Goal: Task Accomplishment & Management: Complete application form

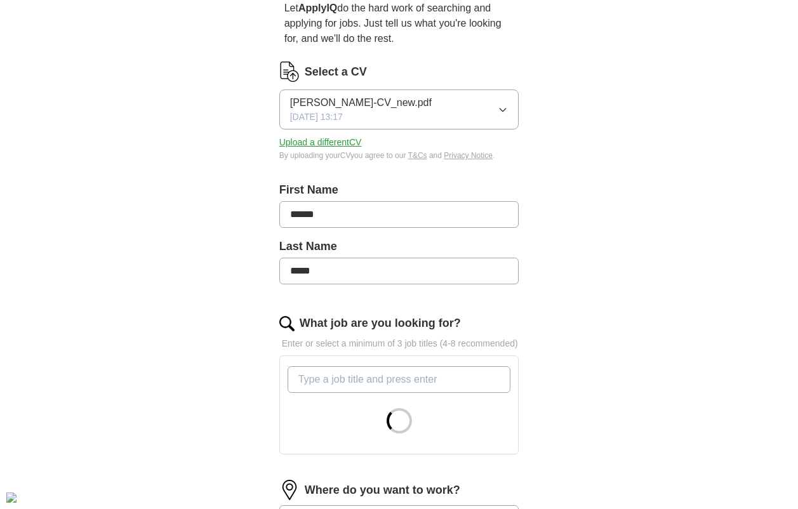
scroll to position [254, 0]
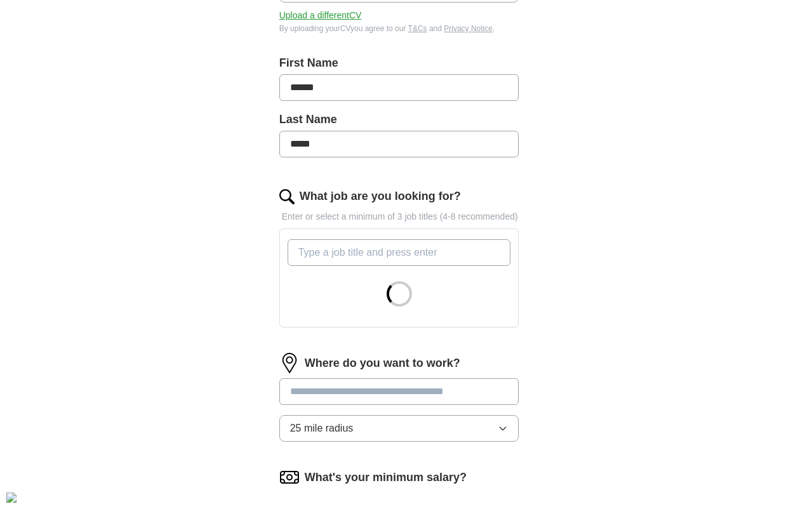
click at [347, 251] on input "What job are you looking for?" at bounding box center [400, 252] width 224 height 27
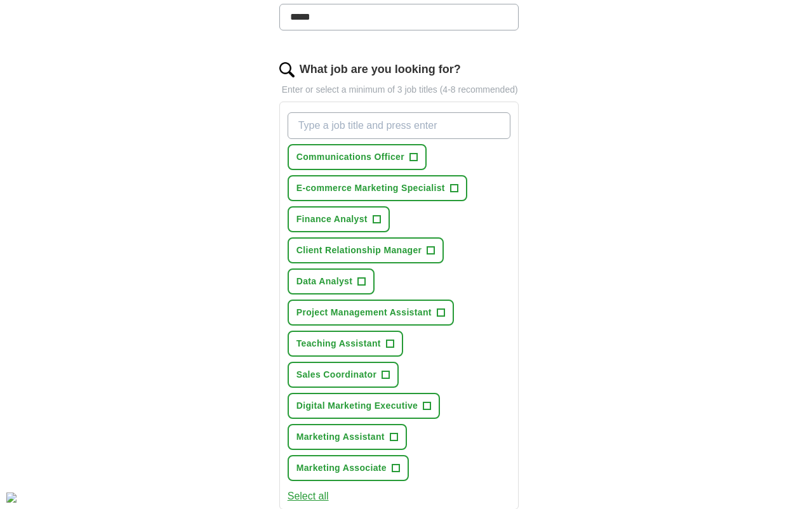
scroll to position [445, 0]
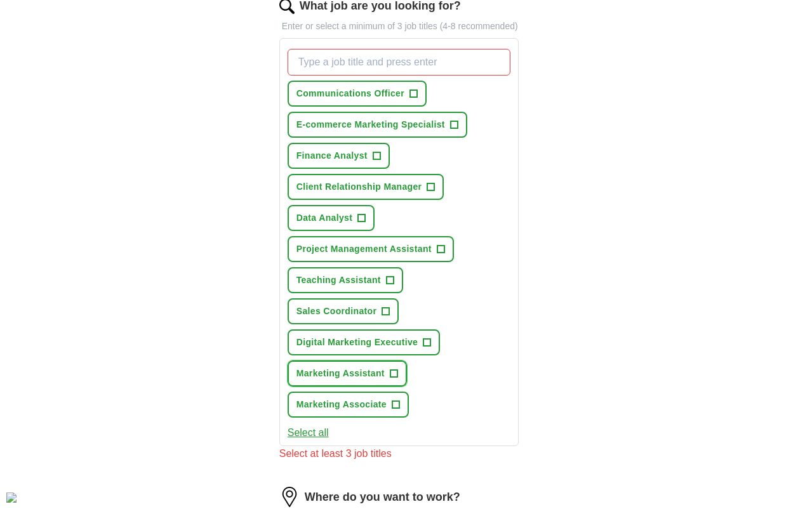
click at [368, 373] on span "Marketing Assistant" at bounding box center [341, 373] width 88 height 13
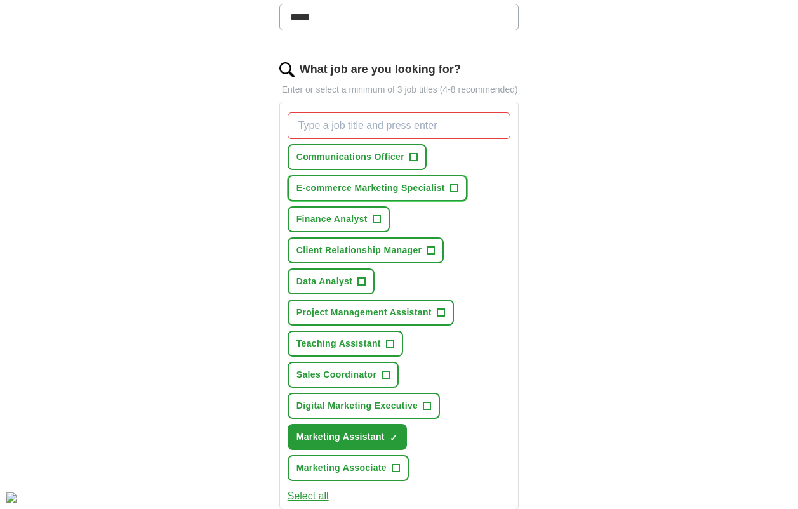
click at [358, 194] on span "E-commerce Marketing Specialist" at bounding box center [371, 188] width 149 height 13
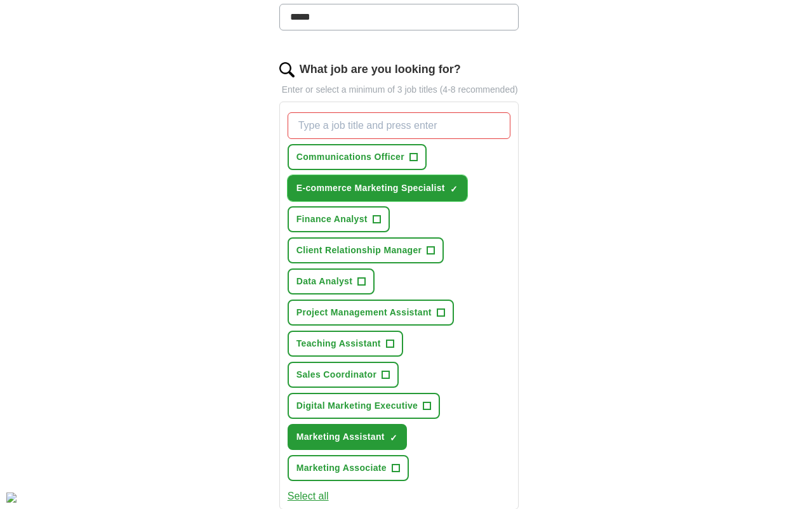
click at [390, 191] on span "E-commerce Marketing Specialist" at bounding box center [371, 188] width 149 height 13
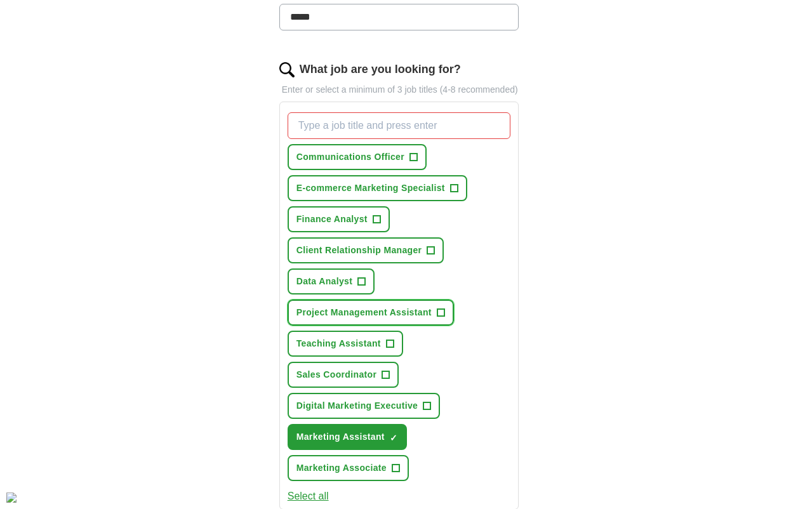
click at [372, 312] on span "Project Management Assistant" at bounding box center [364, 312] width 135 height 13
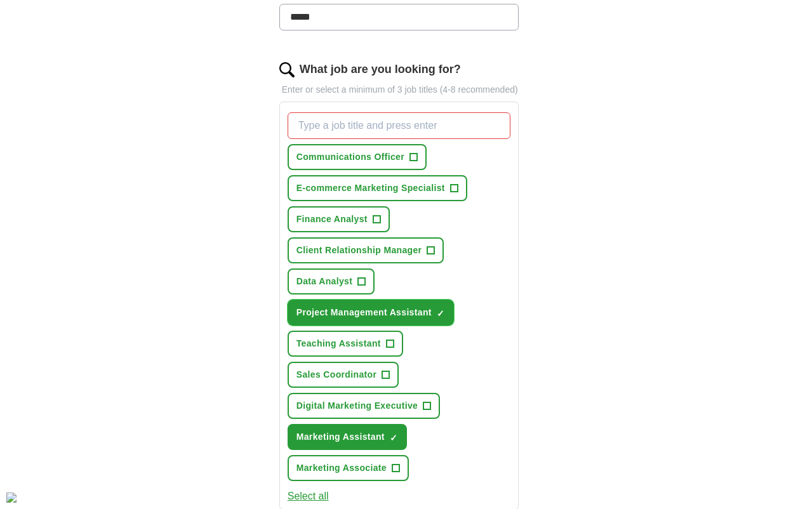
scroll to position [508, 0]
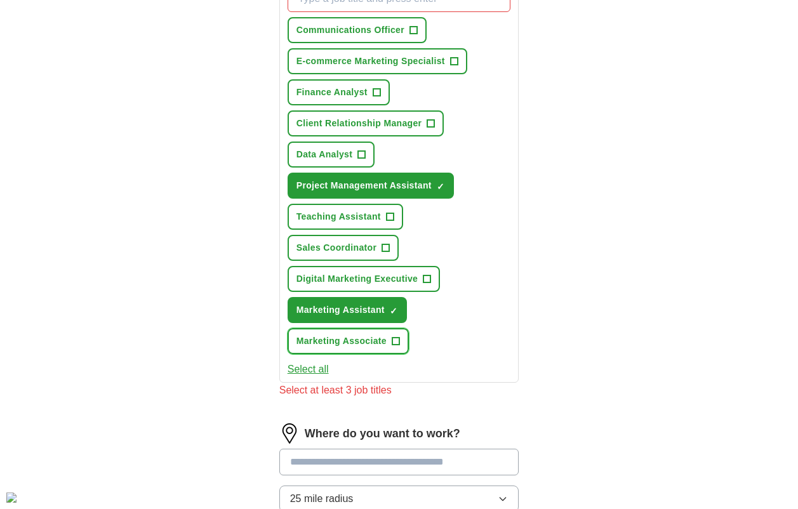
click at [350, 342] on span "Marketing Associate" at bounding box center [342, 341] width 90 height 13
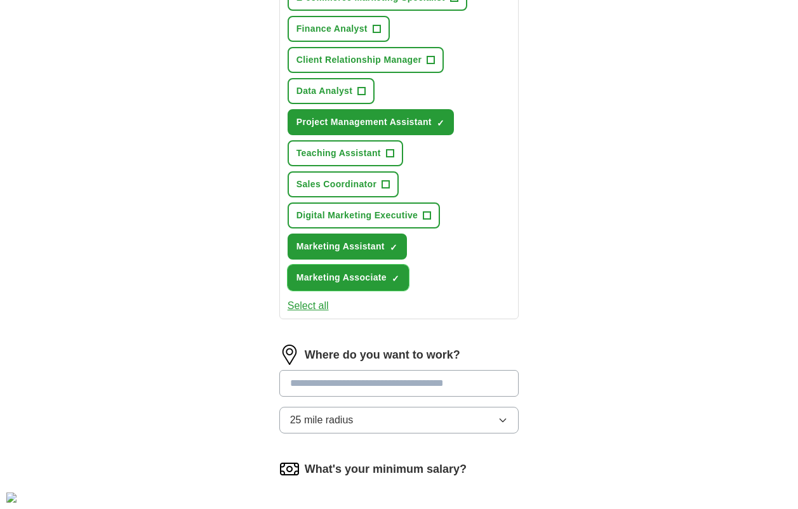
scroll to position [699, 0]
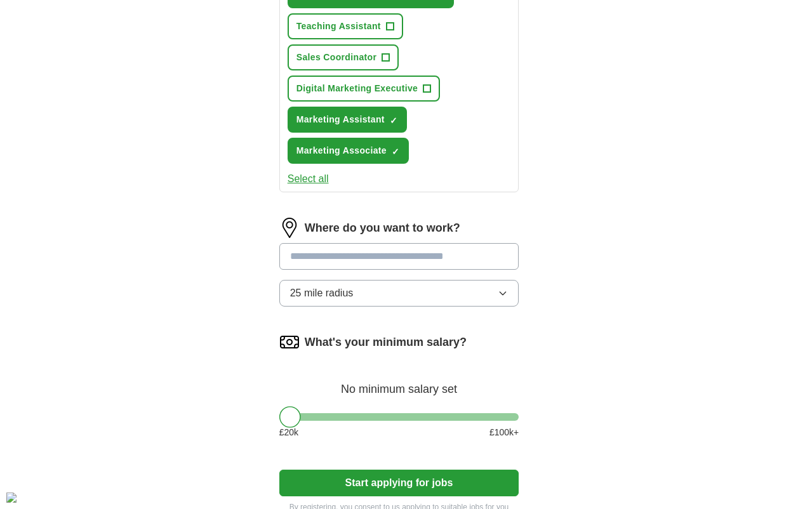
click at [367, 264] on input at bounding box center [399, 256] width 240 height 27
type input "**"
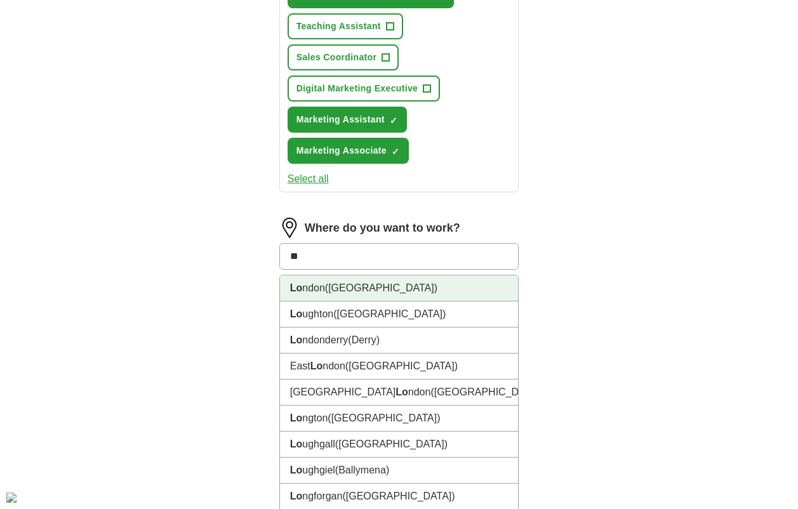
click at [373, 291] on li "Lo ndon ([GEOGRAPHIC_DATA])" at bounding box center [399, 289] width 239 height 26
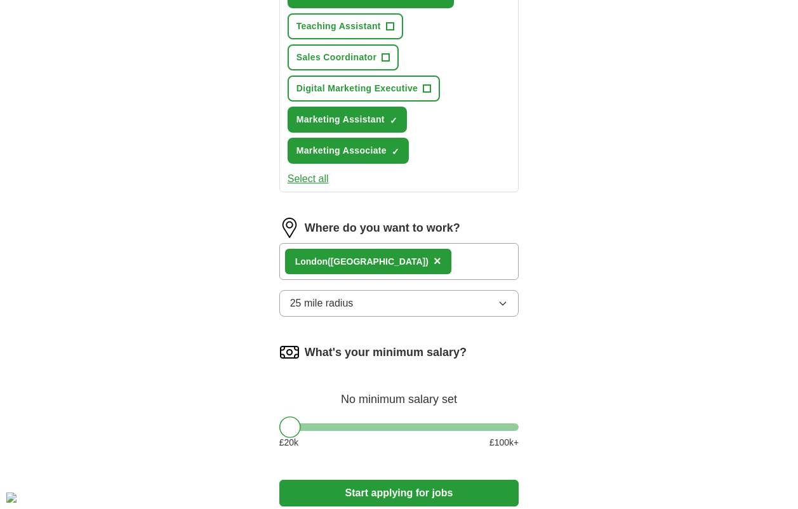
scroll to position [826, 0]
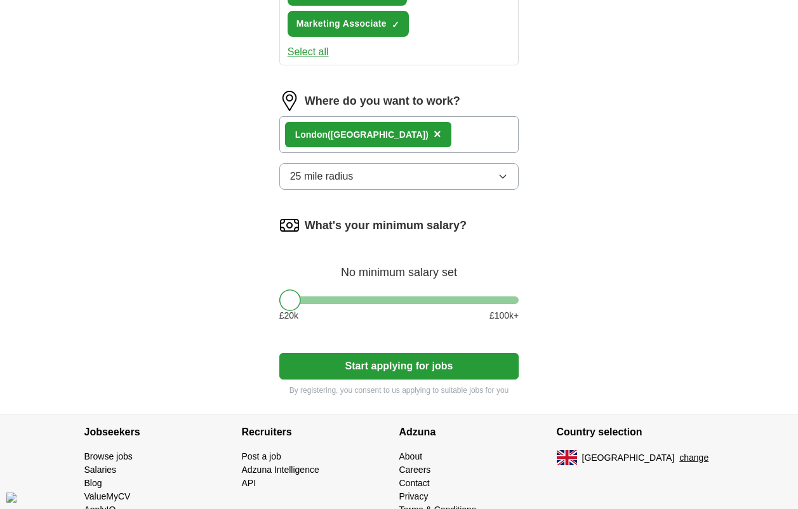
click at [387, 362] on button "Start applying for jobs" at bounding box center [399, 366] width 240 height 27
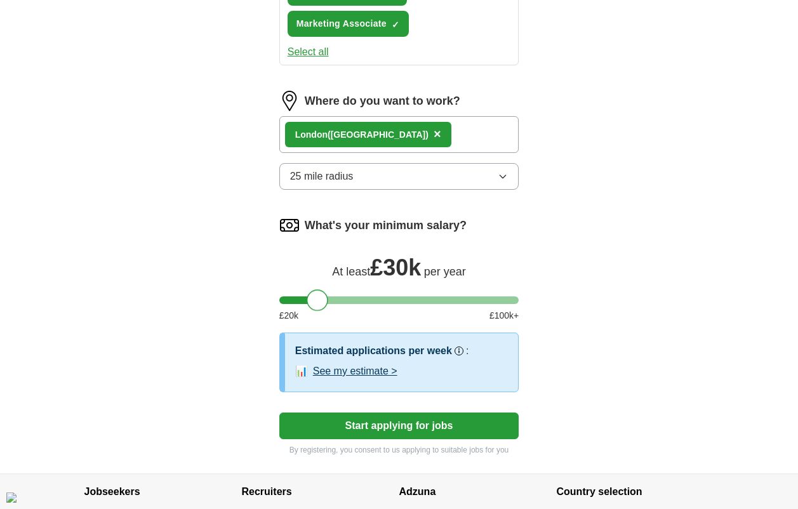
drag, startPoint x: 293, startPoint y: 303, endPoint x: 320, endPoint y: 306, distance: 27.5
click at [320, 306] on div at bounding box center [318, 301] width 22 height 22
drag, startPoint x: 321, startPoint y: 303, endPoint x: 332, endPoint y: 306, distance: 11.7
click at [332, 306] on div at bounding box center [331, 301] width 22 height 22
click at [371, 421] on button "Start applying for jobs" at bounding box center [399, 426] width 240 height 27
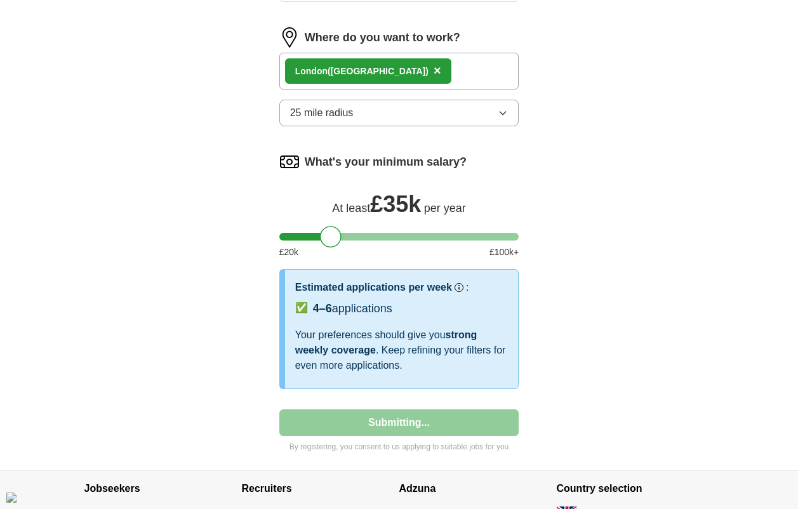
scroll to position [0, 0]
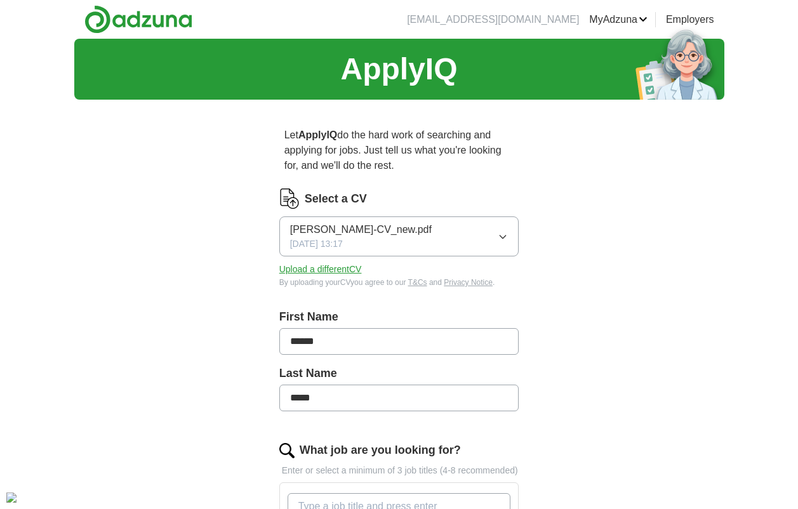
select select "**"
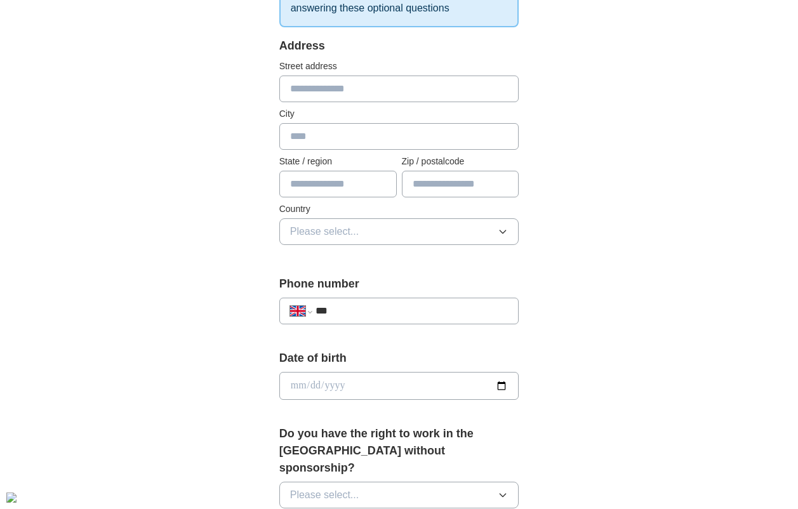
scroll to position [64, 0]
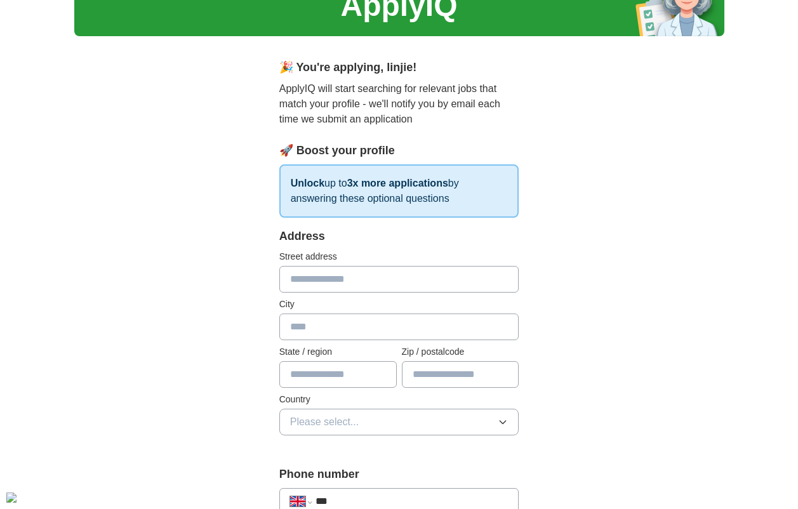
click at [316, 283] on input "text" at bounding box center [399, 279] width 240 height 27
type input "**********"
type input "*********"
type input "********"
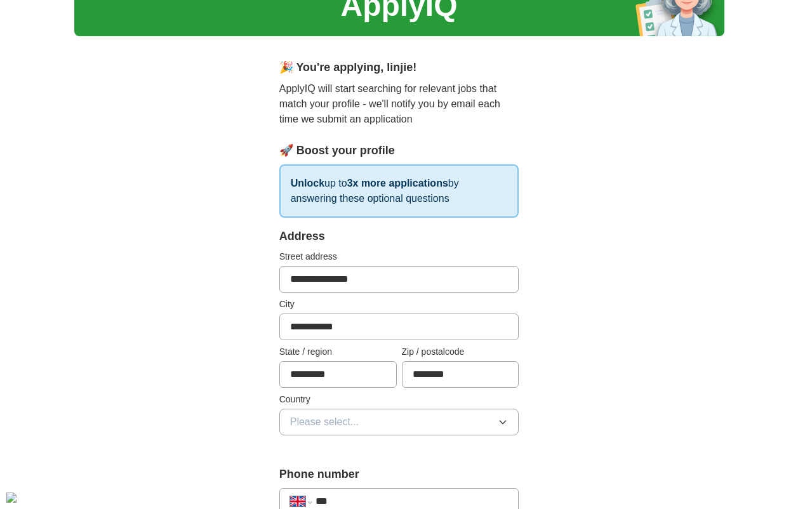
scroll to position [191, 0]
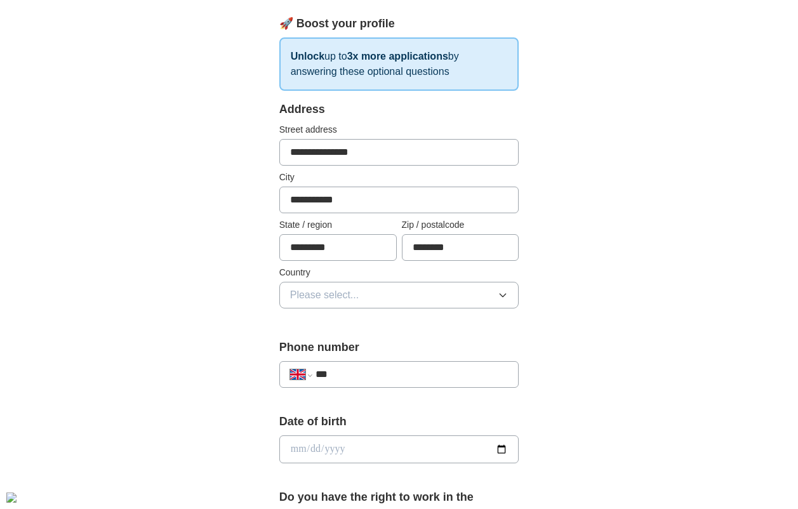
click at [349, 303] on button "Please select..." at bounding box center [399, 295] width 240 height 27
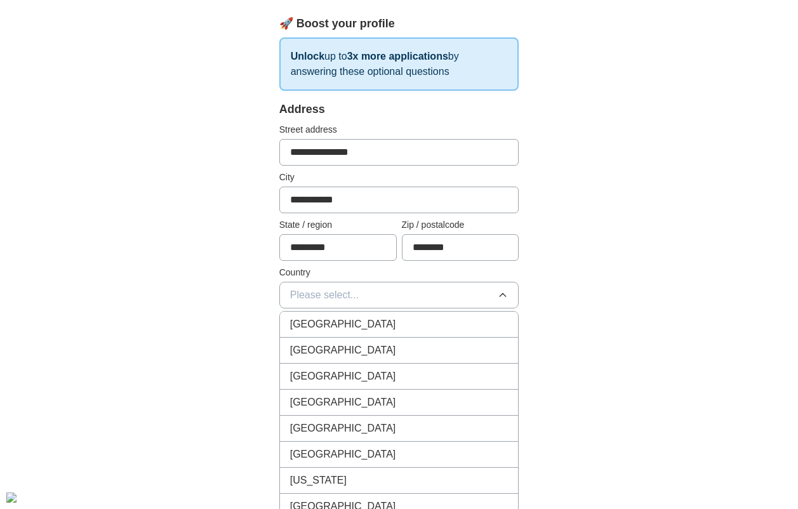
click at [352, 320] on span "[GEOGRAPHIC_DATA]" at bounding box center [343, 324] width 106 height 15
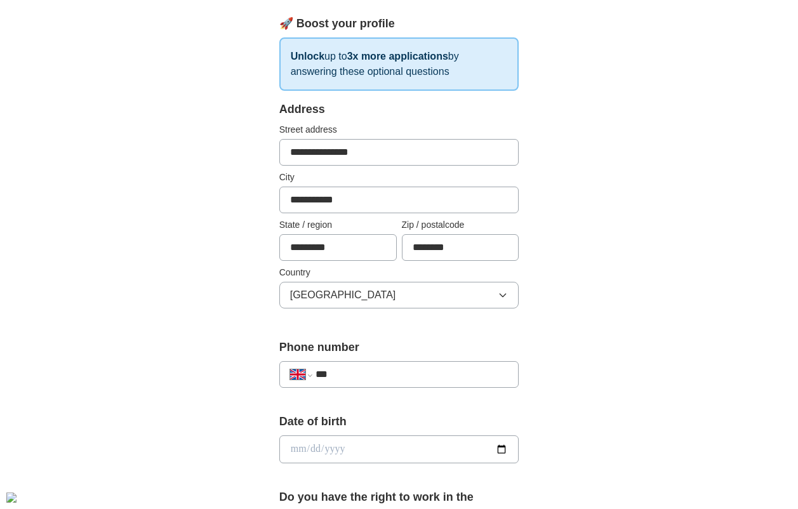
scroll to position [318, 0]
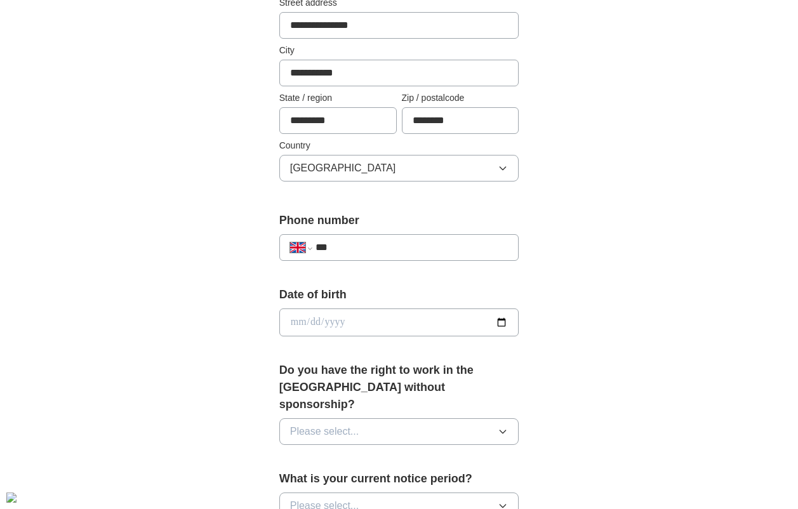
click at [373, 250] on input "***" at bounding box center [412, 247] width 193 height 15
type input "**********"
click at [363, 281] on form "**********" at bounding box center [399, 436] width 240 height 924
click at [356, 322] on input "date" at bounding box center [399, 323] width 240 height 28
click at [320, 321] on input "date" at bounding box center [399, 323] width 240 height 28
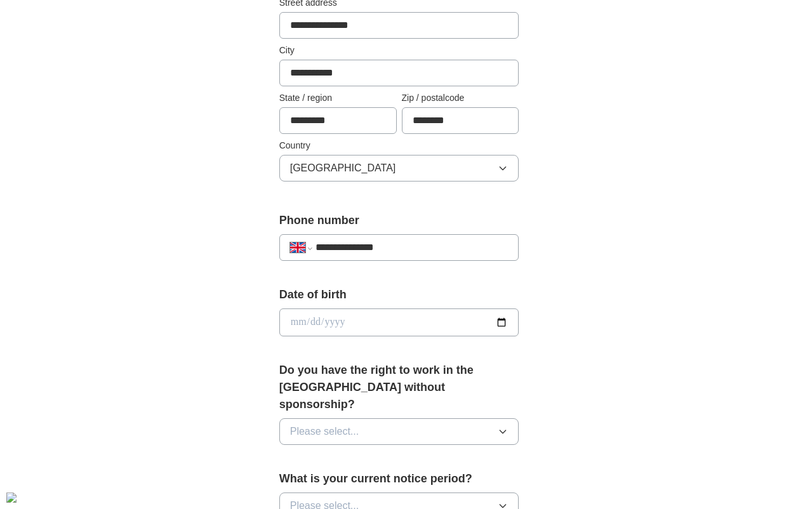
click at [331, 318] on input "date" at bounding box center [399, 323] width 240 height 28
click at [340, 321] on input "date" at bounding box center [399, 323] width 240 height 28
type input "**********"
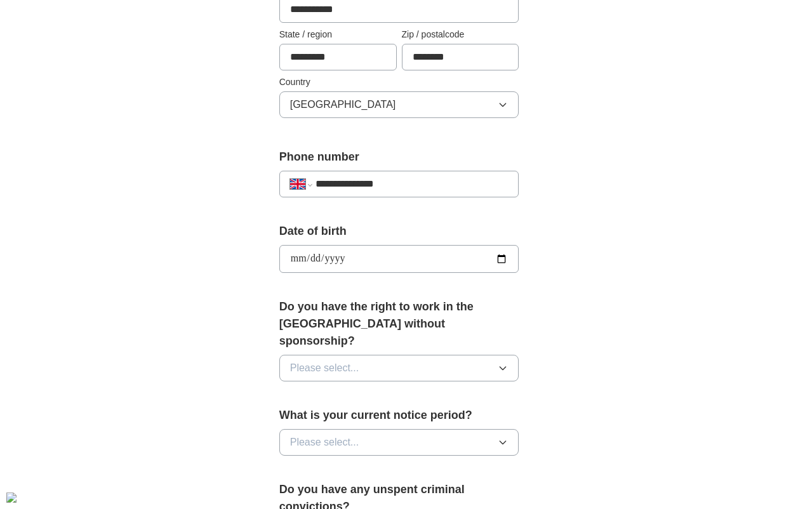
click at [393, 355] on button "Please select..." at bounding box center [399, 368] width 240 height 27
click at [404, 355] on button "Please select..." at bounding box center [399, 368] width 240 height 27
click at [335, 416] on div "No" at bounding box center [399, 423] width 219 height 15
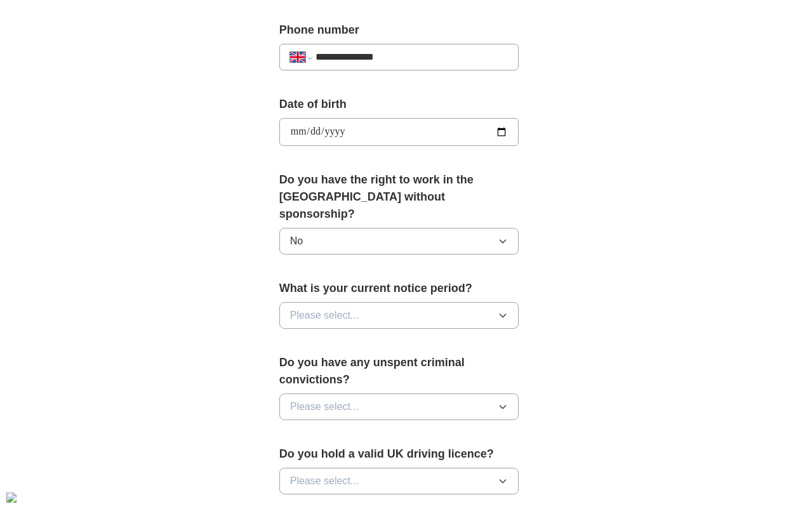
click at [373, 302] on button "Please select..." at bounding box center [399, 315] width 240 height 27
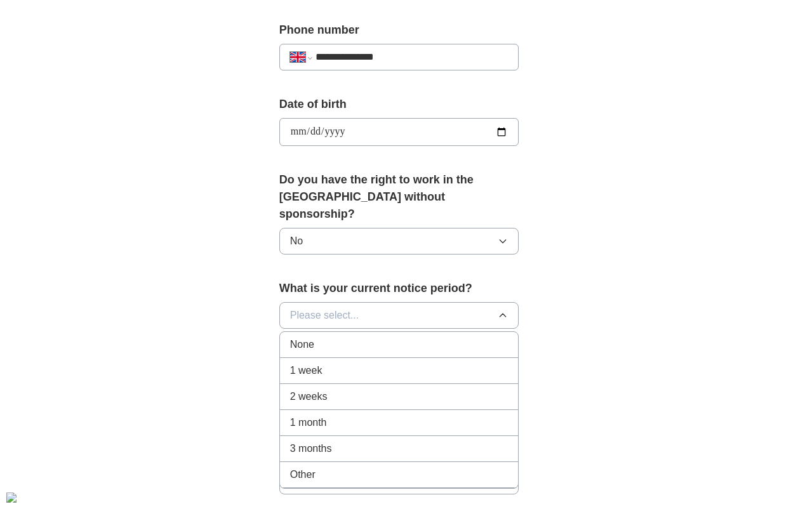
click at [360, 363] on div "1 week" at bounding box center [399, 370] width 219 height 15
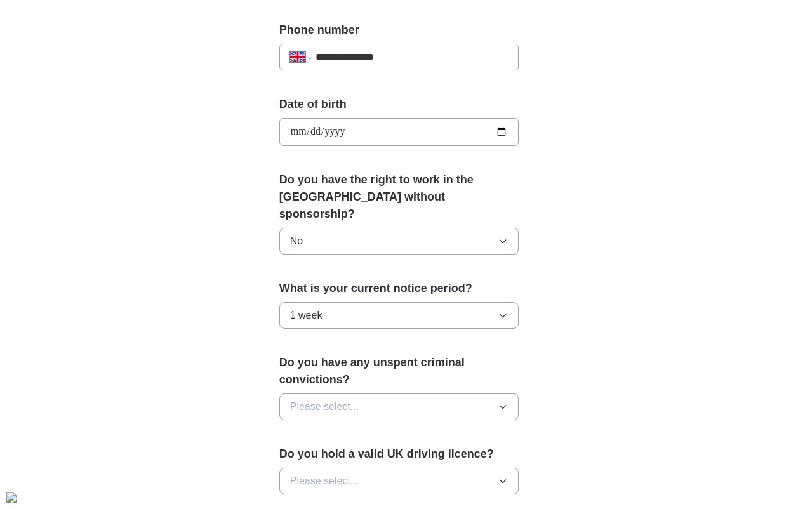
scroll to position [572, 0]
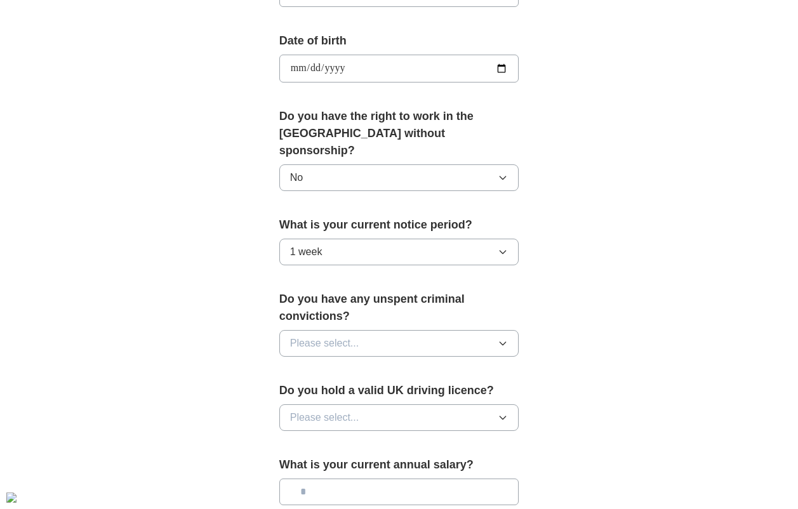
click at [350, 239] on button "1 week" at bounding box center [399, 252] width 240 height 27
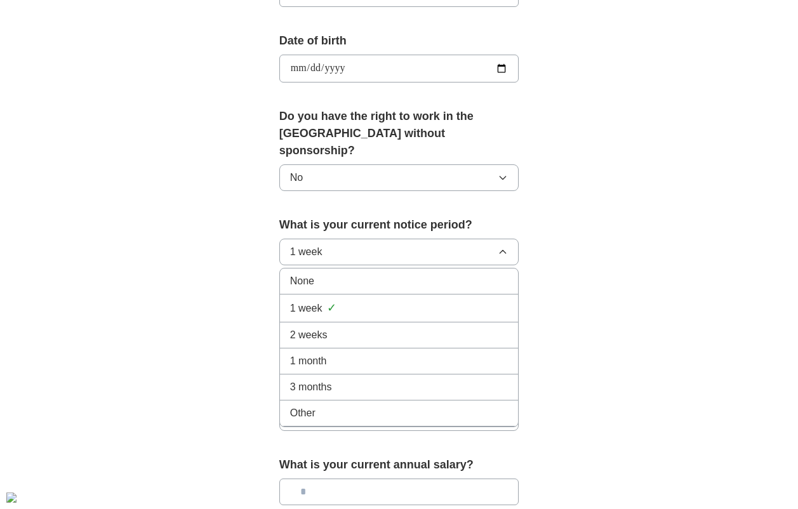
click at [354, 244] on button "1 week" at bounding box center [399, 252] width 240 height 27
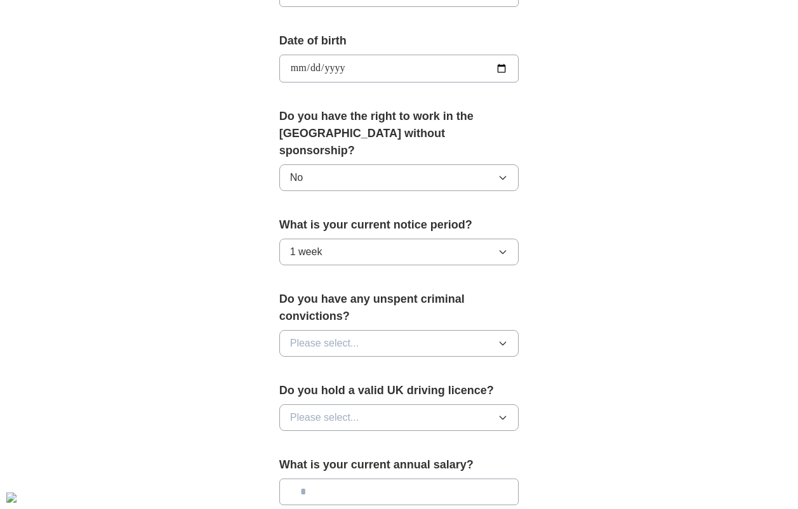
click at [374, 330] on button "Please select..." at bounding box center [399, 343] width 240 height 27
drag, startPoint x: 319, startPoint y: 384, endPoint x: 374, endPoint y: 403, distance: 58.7
click at [320, 391] on div "No" at bounding box center [399, 398] width 219 height 15
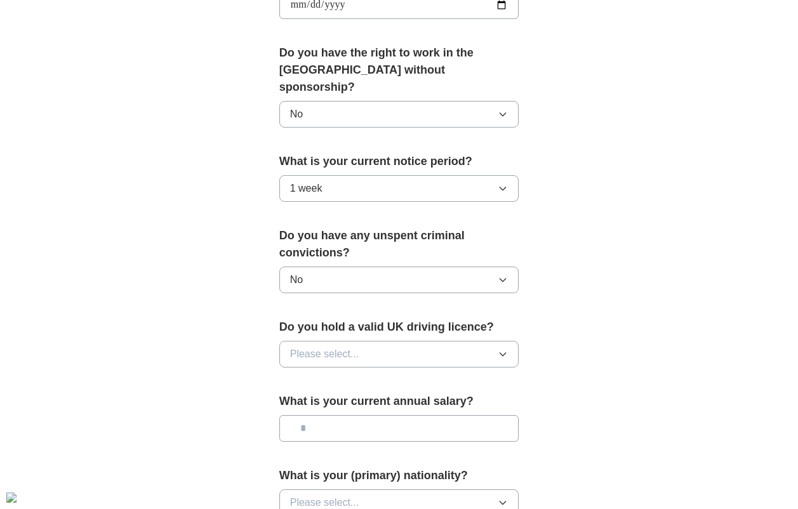
scroll to position [699, 0]
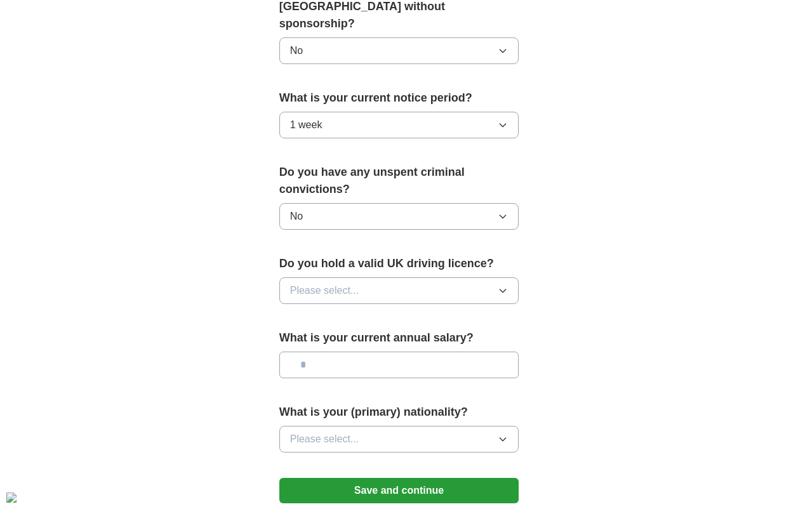
click at [361, 279] on button "Please select..." at bounding box center [399, 291] width 240 height 27
click at [339, 339] on div "No" at bounding box center [399, 346] width 219 height 15
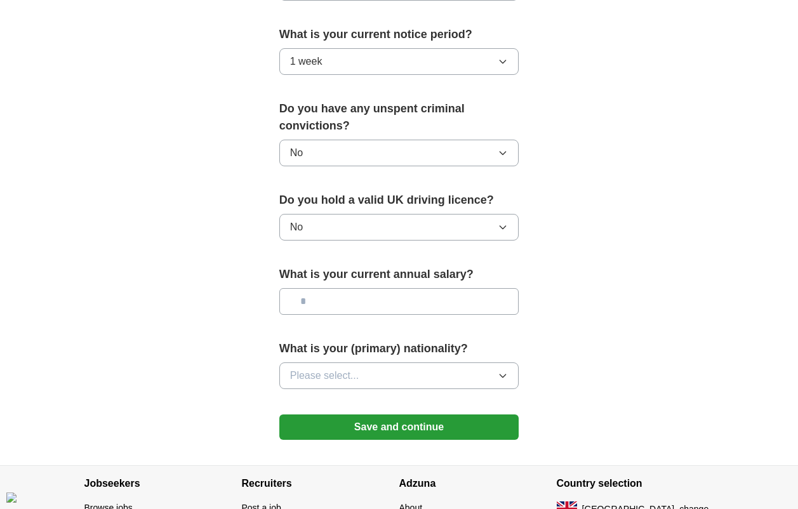
click at [347, 288] on input "text" at bounding box center [399, 301] width 240 height 27
drag, startPoint x: 398, startPoint y: 256, endPoint x: 465, endPoint y: 256, distance: 67.3
click at [465, 266] on label "What is your current annual salary?" at bounding box center [399, 274] width 240 height 17
drag, startPoint x: 465, startPoint y: 256, endPoint x: 457, endPoint y: 259, distance: 8.0
click at [359, 288] on input "****" at bounding box center [399, 301] width 240 height 27
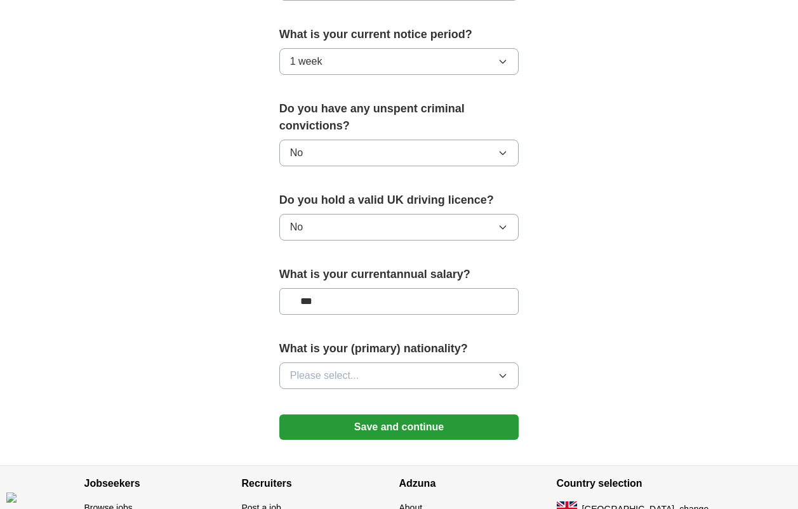
type input "**"
click at [400, 363] on button "Please select..." at bounding box center [399, 376] width 240 height 27
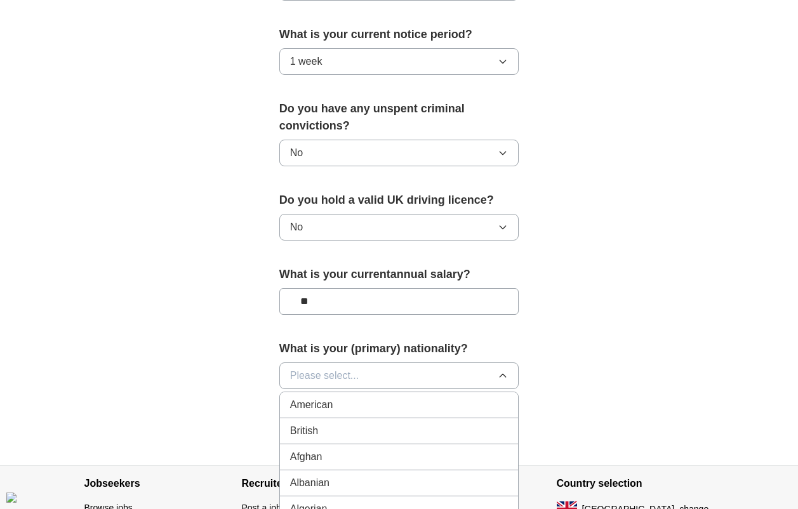
click at [352, 368] on span "Please select..." at bounding box center [324, 375] width 69 height 15
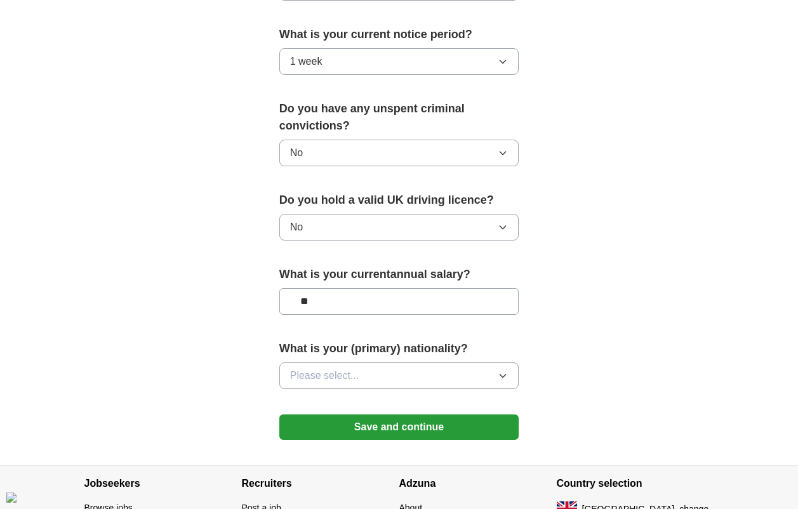
click at [352, 368] on span "Please select..." at bounding box center [324, 375] width 69 height 15
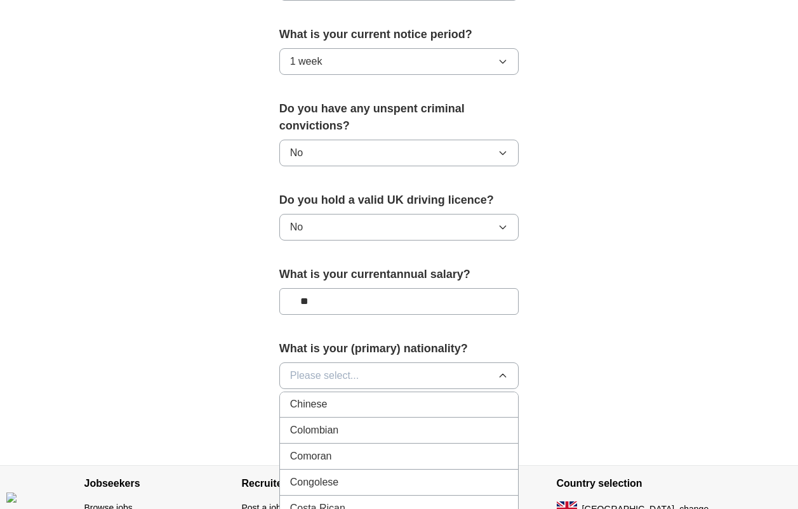
scroll to position [953, 0]
click at [334, 461] on div "Chinese" at bounding box center [399, 468] width 219 height 15
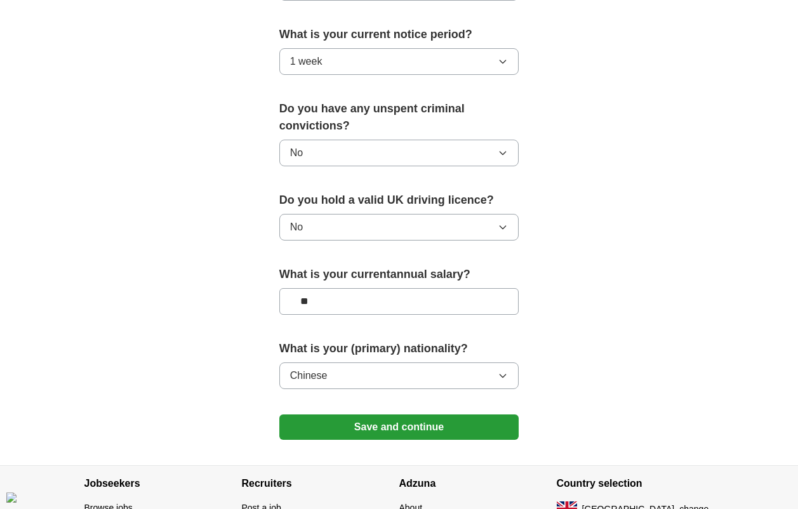
click at [379, 416] on button "Save and continue" at bounding box center [399, 427] width 240 height 25
